Goal: Task Accomplishment & Management: Manage account settings

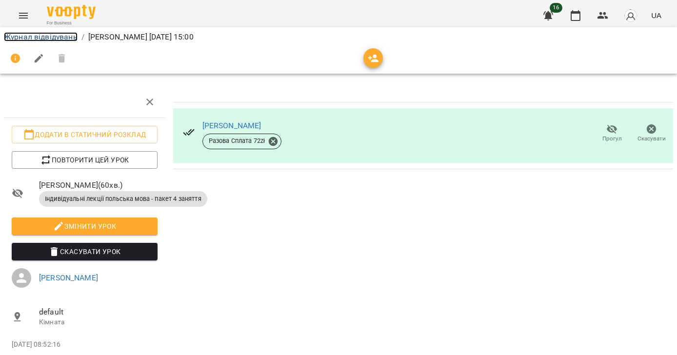
drag, startPoint x: 29, startPoint y: 38, endPoint x: 50, endPoint y: 47, distance: 22.9
click at [28, 38] on link "Журнал відвідувань" at bounding box center [41, 36] width 74 height 9
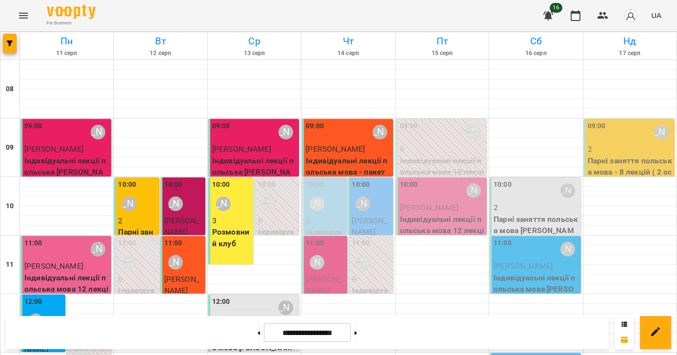
click at [371, 223] on span "[PERSON_NAME]" at bounding box center [369, 226] width 35 height 21
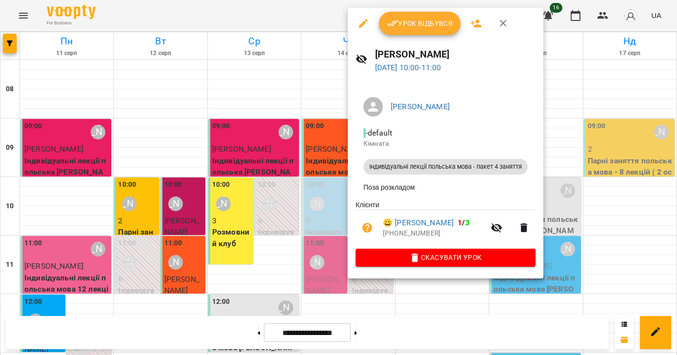
click at [426, 24] on span "Урок відбувся" at bounding box center [420, 24] width 66 height 12
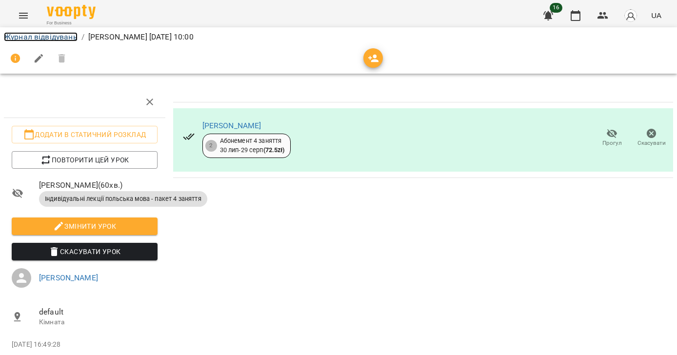
click at [38, 36] on link "Журнал відвідувань" at bounding box center [41, 36] width 74 height 9
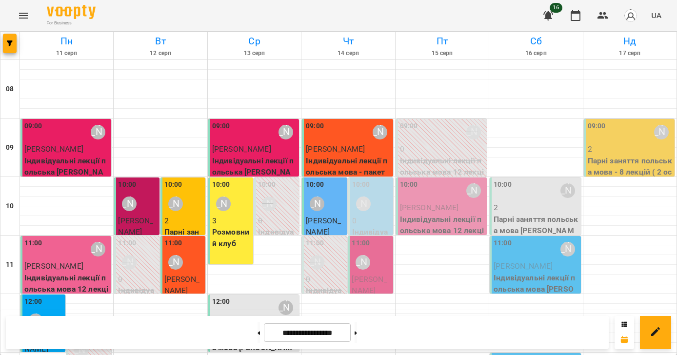
scroll to position [52, 0]
click at [383, 275] on span "[PERSON_NAME]" at bounding box center [369, 285] width 35 height 21
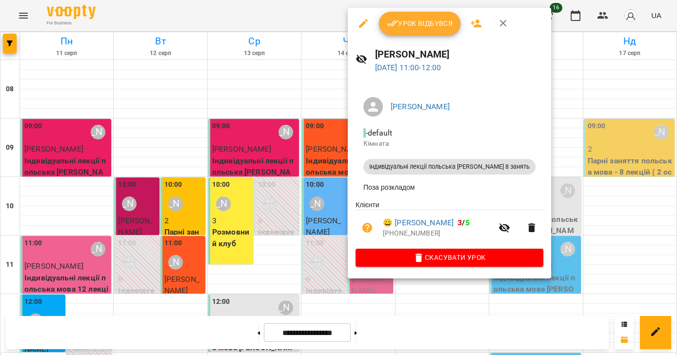
click at [409, 24] on span "Урок відбувся" at bounding box center [420, 24] width 66 height 12
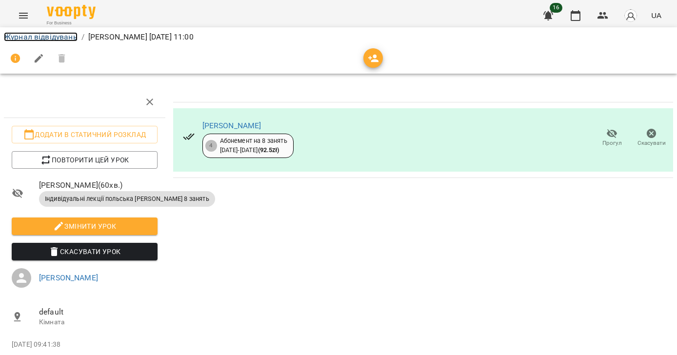
drag, startPoint x: 62, startPoint y: 37, endPoint x: 205, endPoint y: 90, distance: 152.6
click at [62, 37] on link "Журнал відвідувань" at bounding box center [41, 36] width 74 height 9
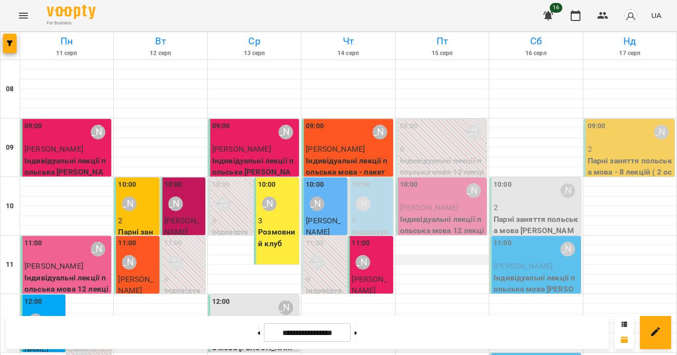
scroll to position [7, 0]
click at [445, 214] on p "Індивідуальні лекції польська мова 12 лекцій [PERSON_NAME]" at bounding box center [442, 231] width 85 height 35
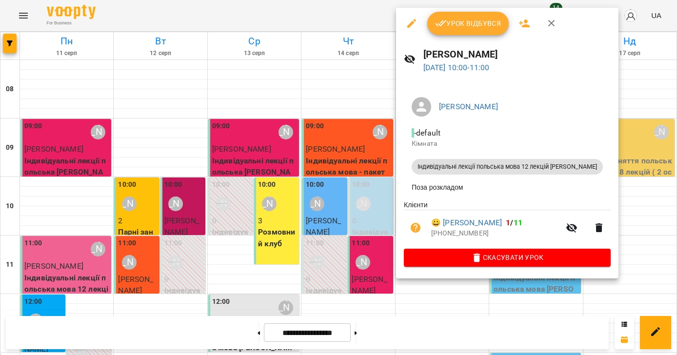
click at [468, 26] on span "Урок відбувся" at bounding box center [468, 24] width 66 height 12
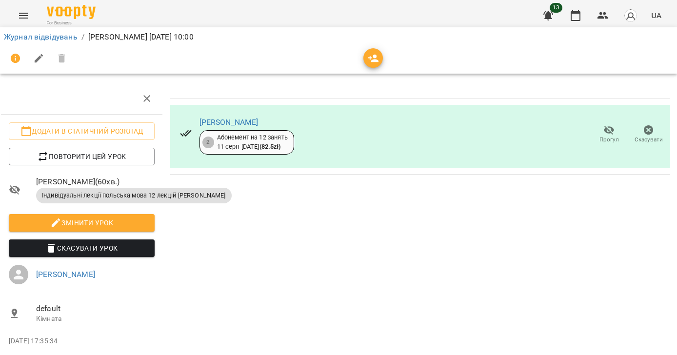
scroll to position [0, 3]
